Goal: Task Accomplishment & Management: Manage account settings

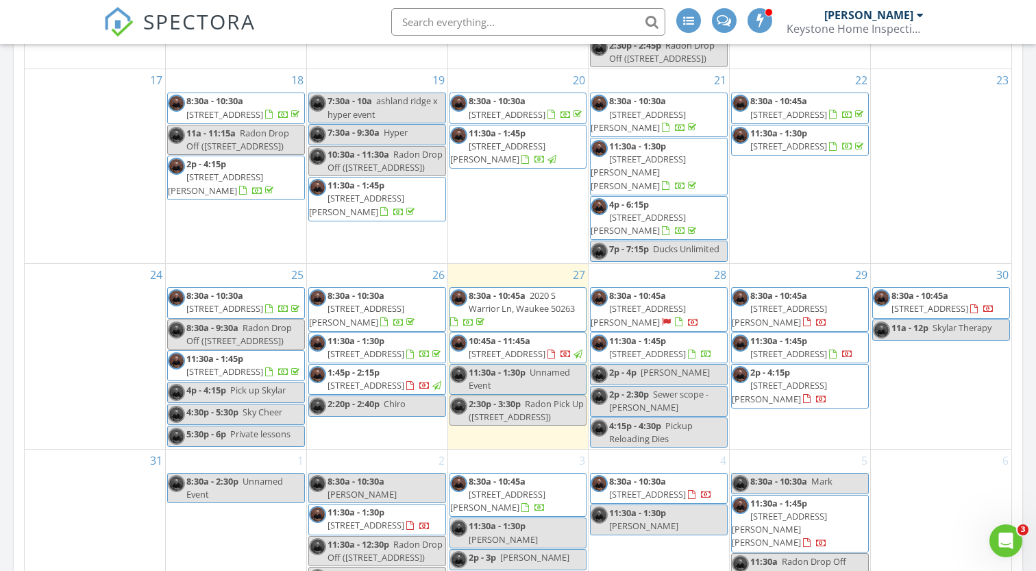
scroll to position [638, 0]
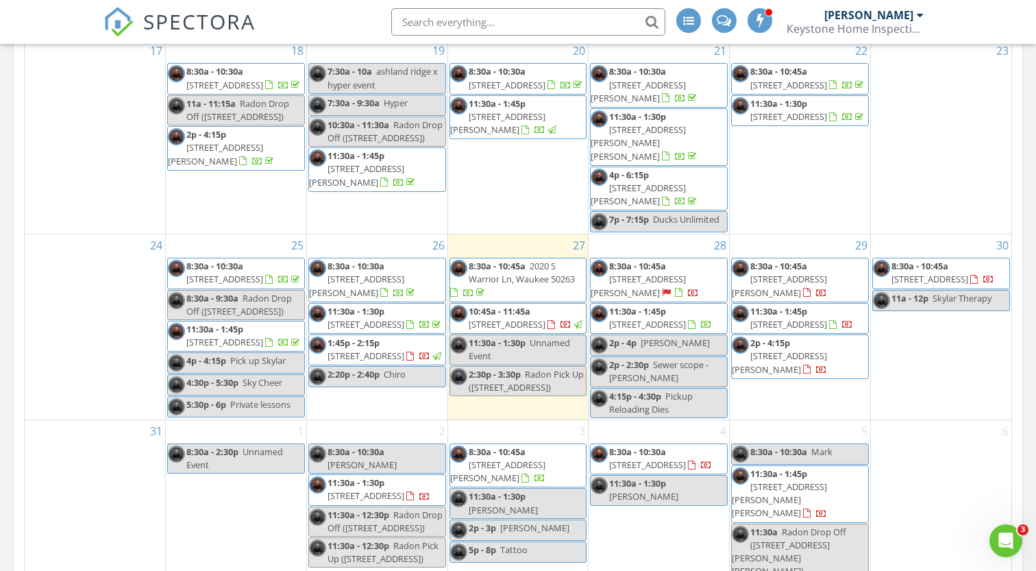
click at [926, 260] on span "8:30a - 10:45a" at bounding box center [919, 266] width 57 height 12
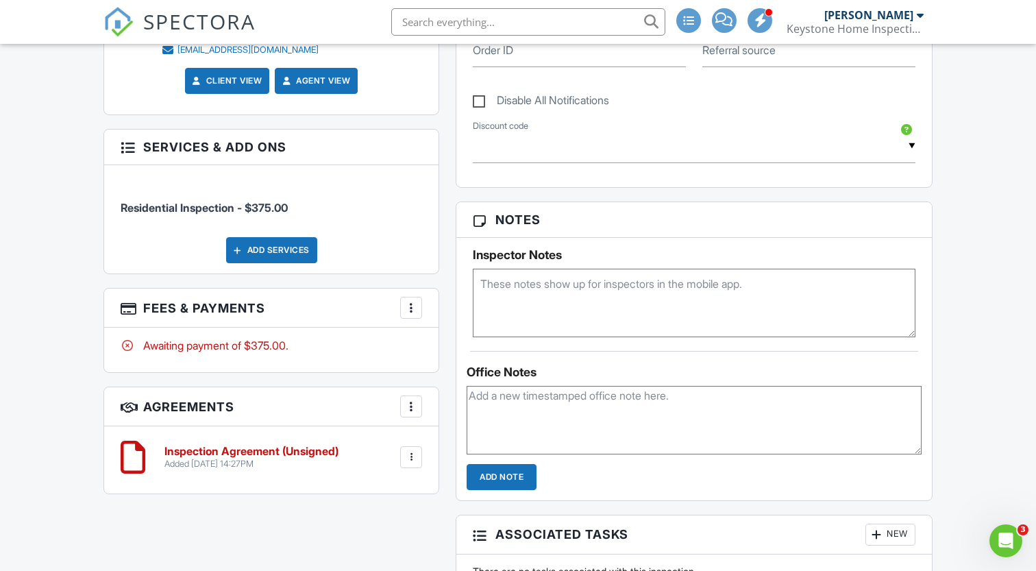
scroll to position [684, 0]
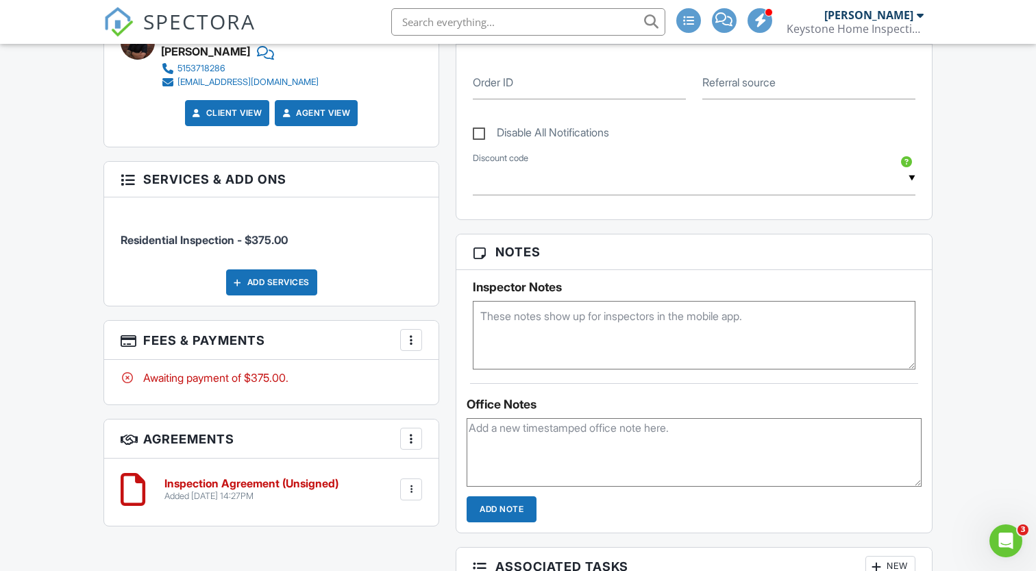
click at [296, 283] on div "Add Services" at bounding box center [271, 282] width 91 height 26
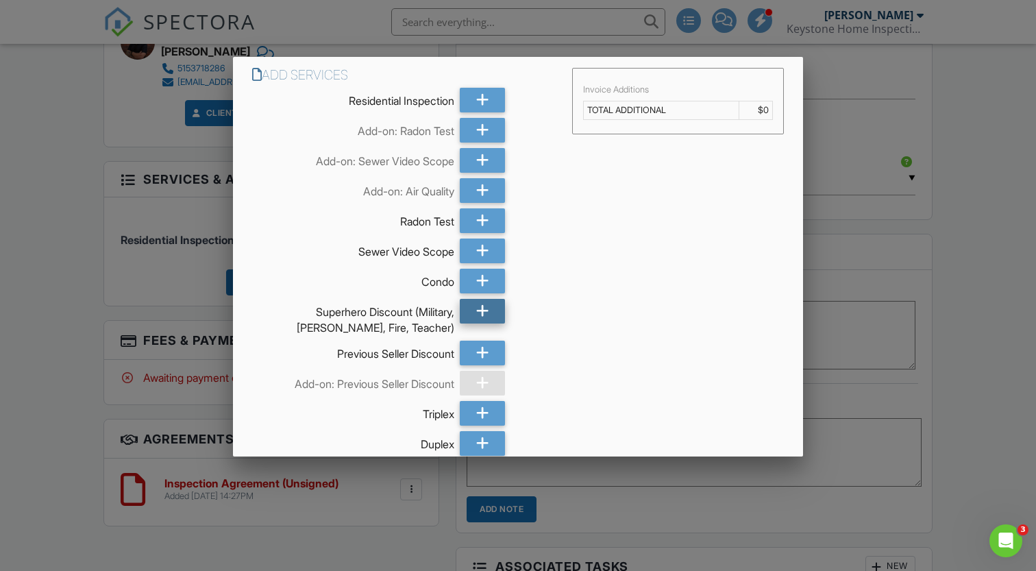
click at [480, 314] on icon at bounding box center [482, 311] width 13 height 25
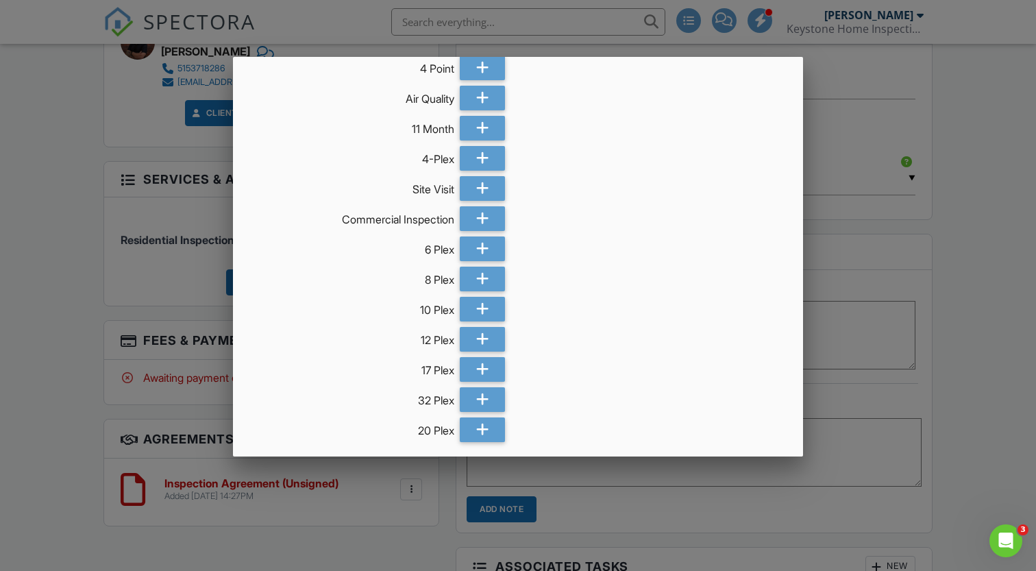
scroll to position [461, 0]
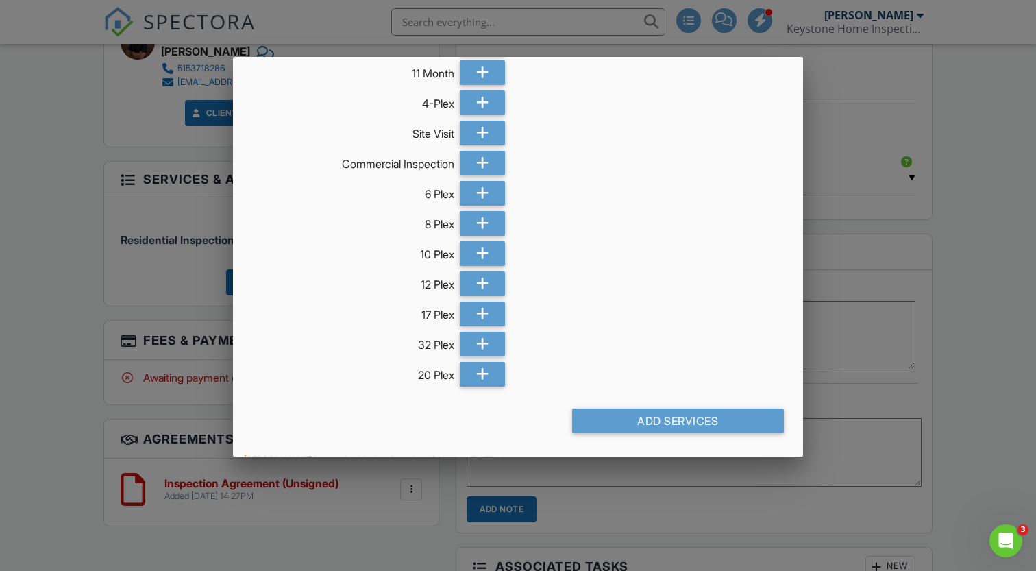
click at [692, 435] on div "Add Services" at bounding box center [678, 425] width 228 height 35
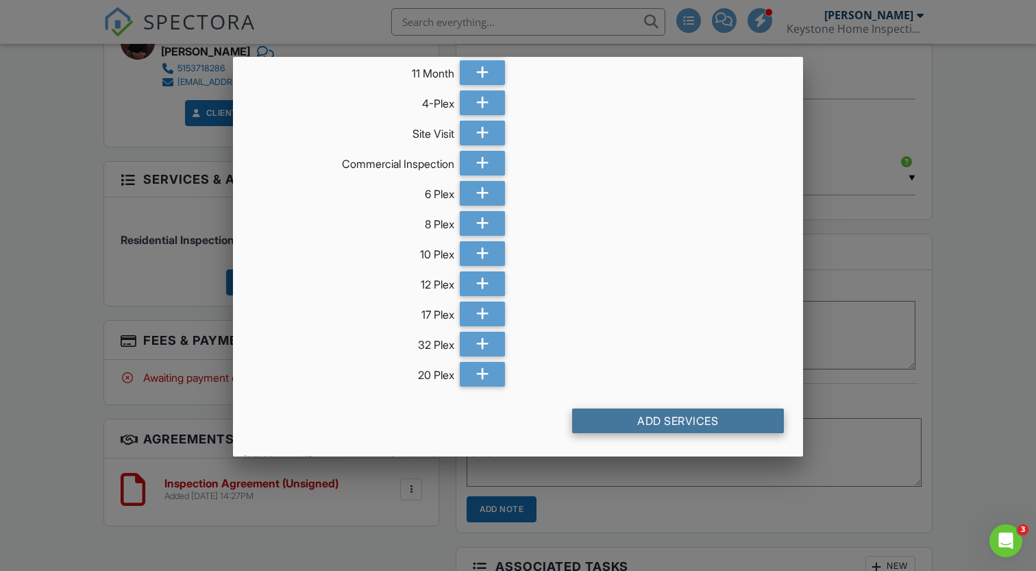
click at [695, 424] on div "Add Services" at bounding box center [678, 420] width 212 height 25
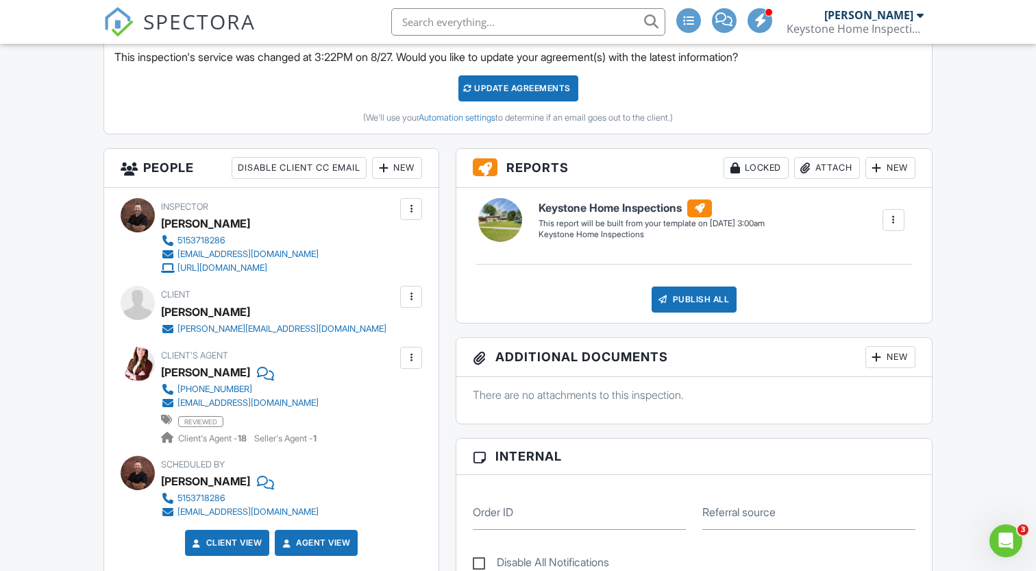
scroll to position [418, 0]
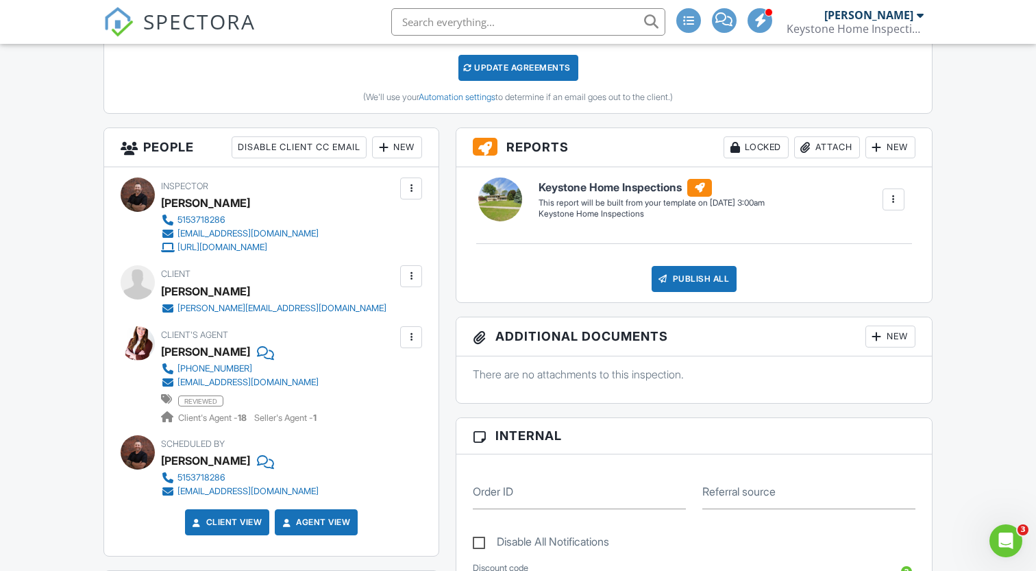
click at [405, 142] on div "New" at bounding box center [397, 147] width 50 height 22
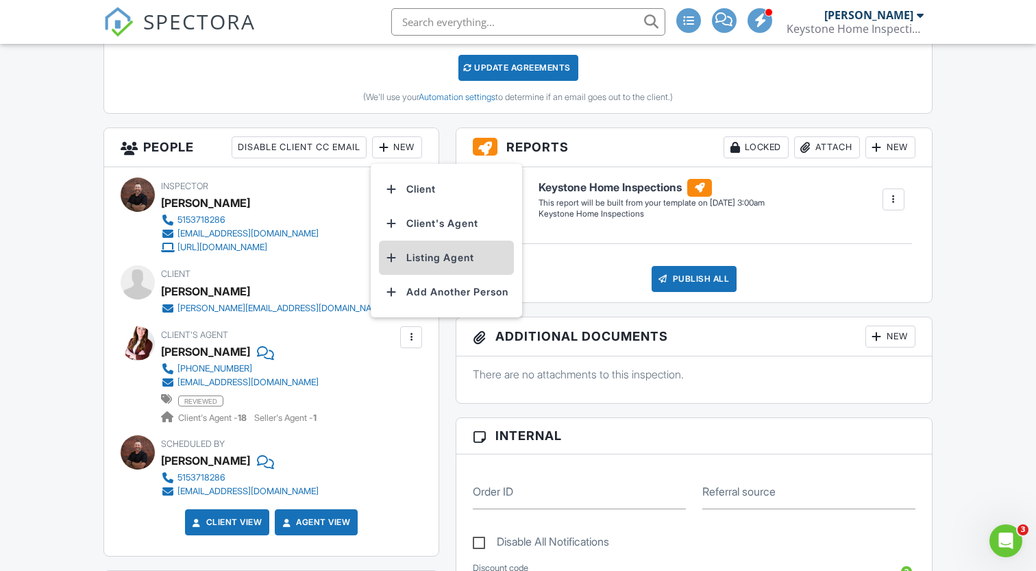
click at [440, 254] on li "Listing Agent" at bounding box center [446, 258] width 135 height 34
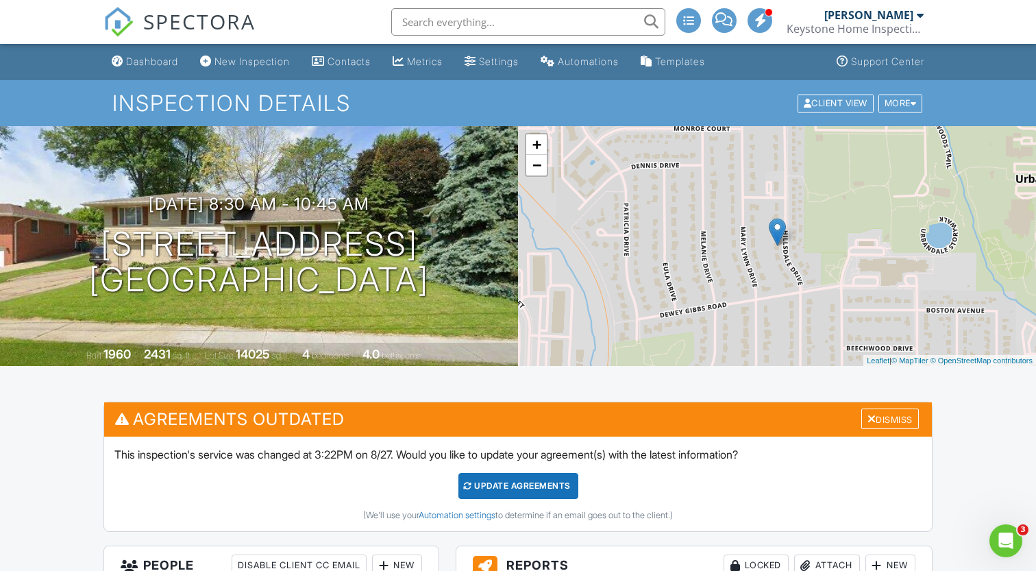
click at [626, 349] on div "+ − Leaflet | © MapTiler © OpenStreetMap contributors" at bounding box center [777, 246] width 518 height 240
click at [538, 500] on div "Update Agreements (We'll use your Automation settings to determine if an email …" at bounding box center [517, 497] width 807 height 48
click at [541, 484] on div "Update Agreements" at bounding box center [518, 486] width 120 height 26
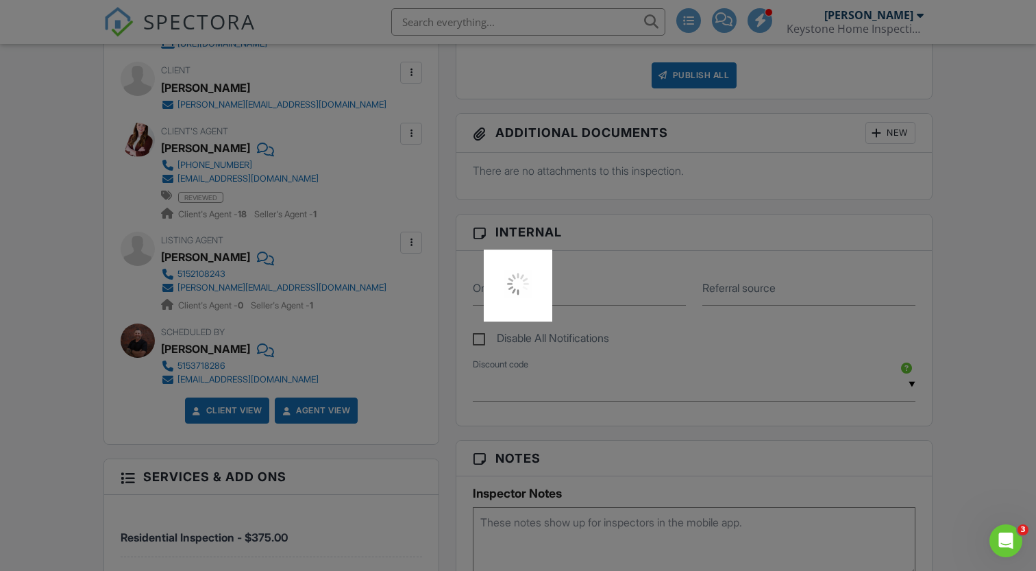
scroll to position [497, 0]
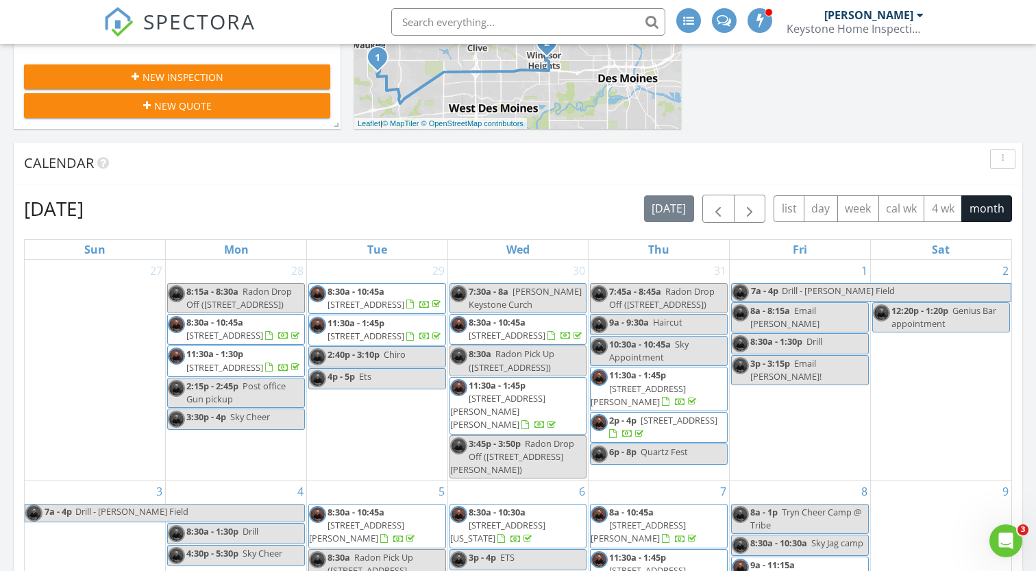
scroll to position [455, 0]
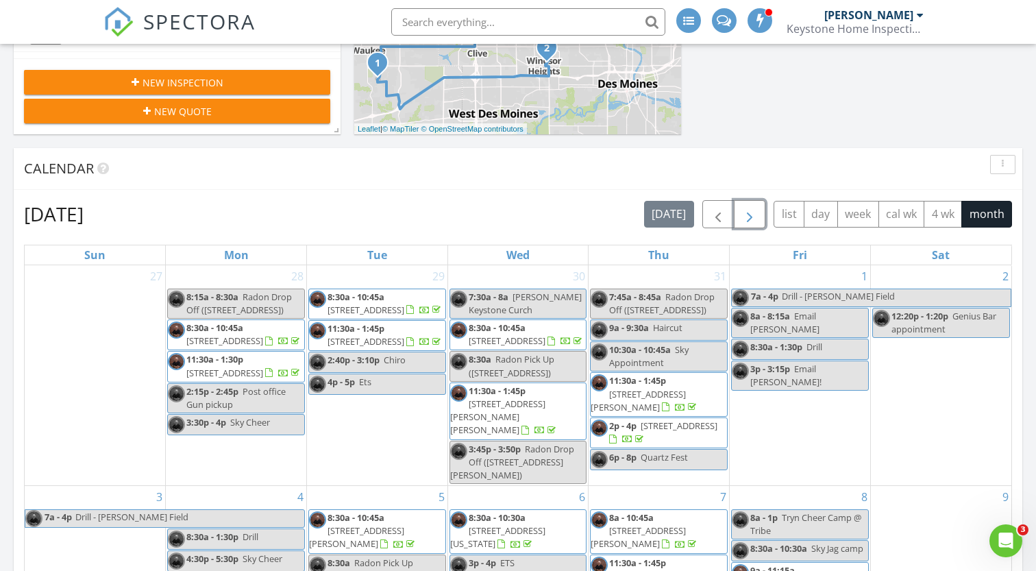
click at [758, 221] on span "button" at bounding box center [749, 214] width 16 height 16
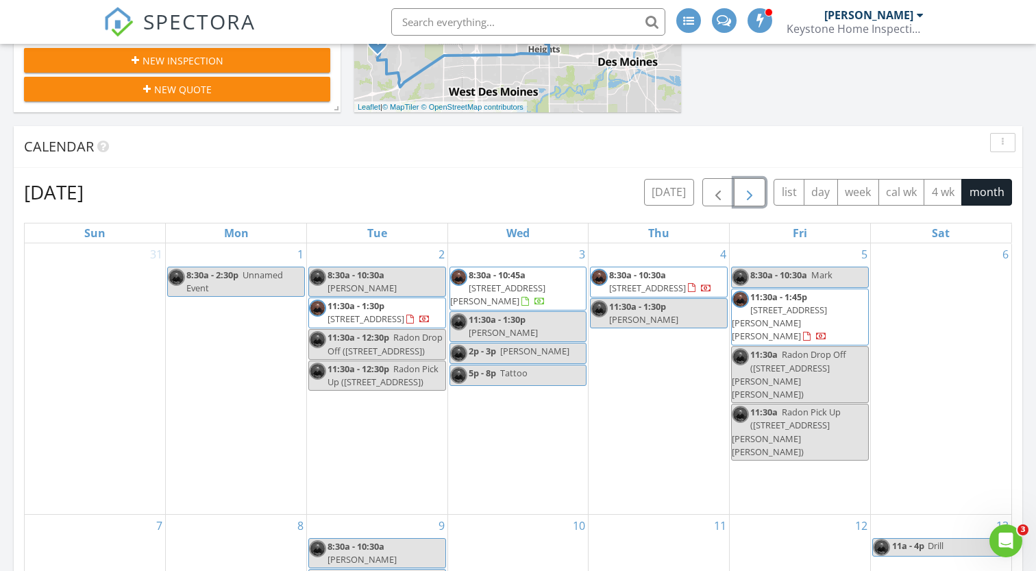
scroll to position [491, 0]
